Goal: Task Accomplishment & Management: Use online tool/utility

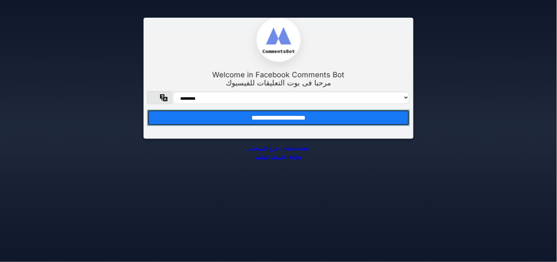
click at [320, 122] on input "**********" at bounding box center [278, 117] width 263 height 16
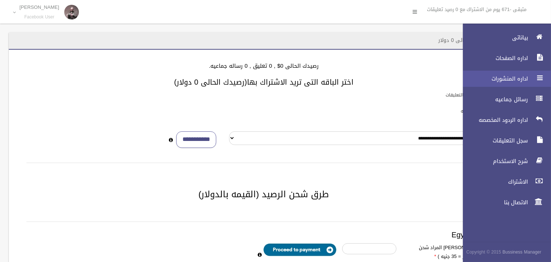
click at [535, 78] on div at bounding box center [539, 78] width 15 height 15
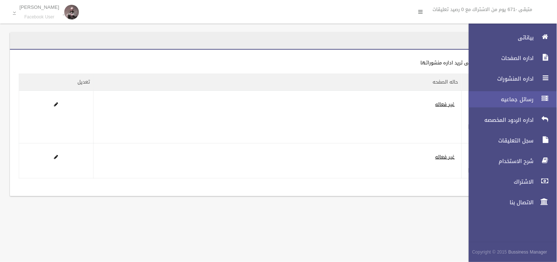
click at [528, 97] on span "رسائل جماعيه" at bounding box center [499, 99] width 73 height 7
